Goal: Task Accomplishment & Management: Manage account settings

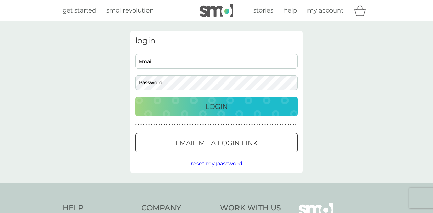
type input "[EMAIL_ADDRESS][DOMAIN_NAME]"
click at [204, 106] on div "Login" at bounding box center [216, 106] width 149 height 11
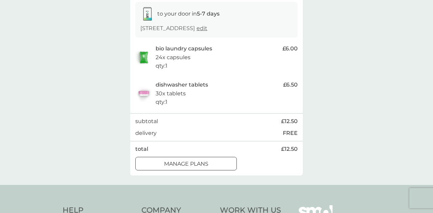
scroll to position [114, 0]
click at [168, 167] on p "manage plans" at bounding box center [186, 163] width 44 height 9
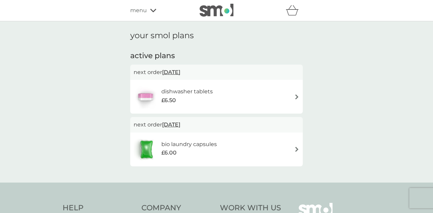
click at [196, 91] on h6 "dishwasher tablets" at bounding box center [186, 91] width 51 height 9
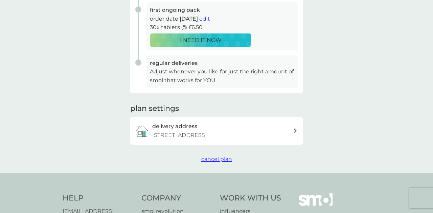
scroll to position [140, 0]
click at [212, 160] on span "cancel plan" at bounding box center [216, 158] width 31 height 6
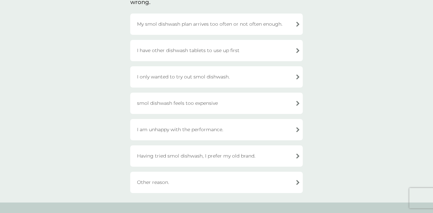
scroll to position [67, 0]
click at [292, 105] on div "smol dishwash feels too expensive" at bounding box center [216, 102] width 172 height 21
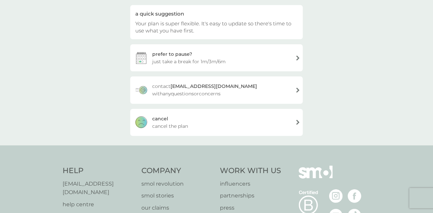
click at [249, 118] on div "[PERSON_NAME] the plan" at bounding box center [216, 122] width 172 height 27
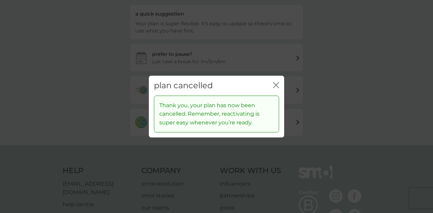
click at [277, 88] on icon "close" at bounding box center [276, 85] width 6 height 6
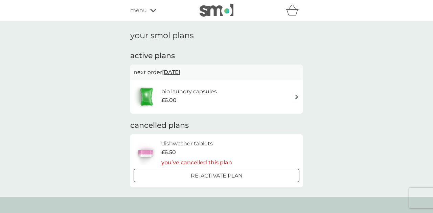
click at [261, 94] on div "bio laundry capsules £6.00" at bounding box center [217, 97] width 166 height 24
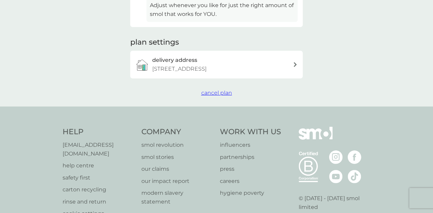
scroll to position [240, 0]
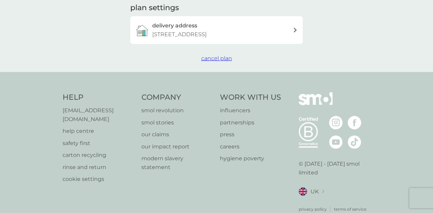
click at [218, 59] on span "cancel plan" at bounding box center [216, 58] width 31 height 6
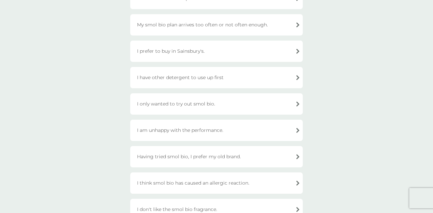
scroll to position [41, 0]
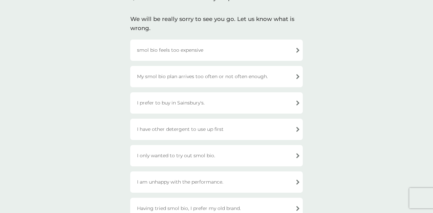
click at [247, 48] on div "smol bio feels too expensive" at bounding box center [216, 50] width 172 height 21
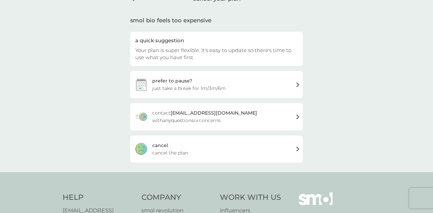
click at [165, 146] on div "cancel" at bounding box center [160, 145] width 16 height 7
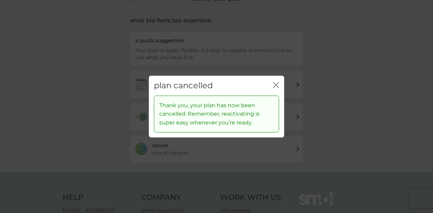
click at [270, 86] on div "plan cancelled close" at bounding box center [216, 86] width 135 height 20
click at [278, 82] on icon "close" at bounding box center [276, 85] width 6 height 6
